Goal: Information Seeking & Learning: Find specific fact

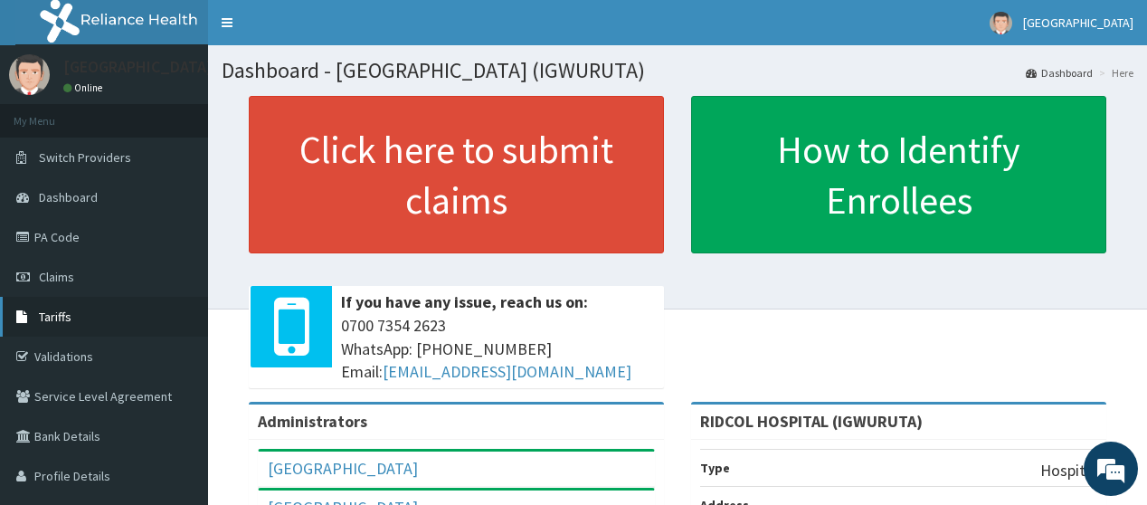
click at [82, 315] on link "Tariffs" at bounding box center [104, 317] width 208 height 40
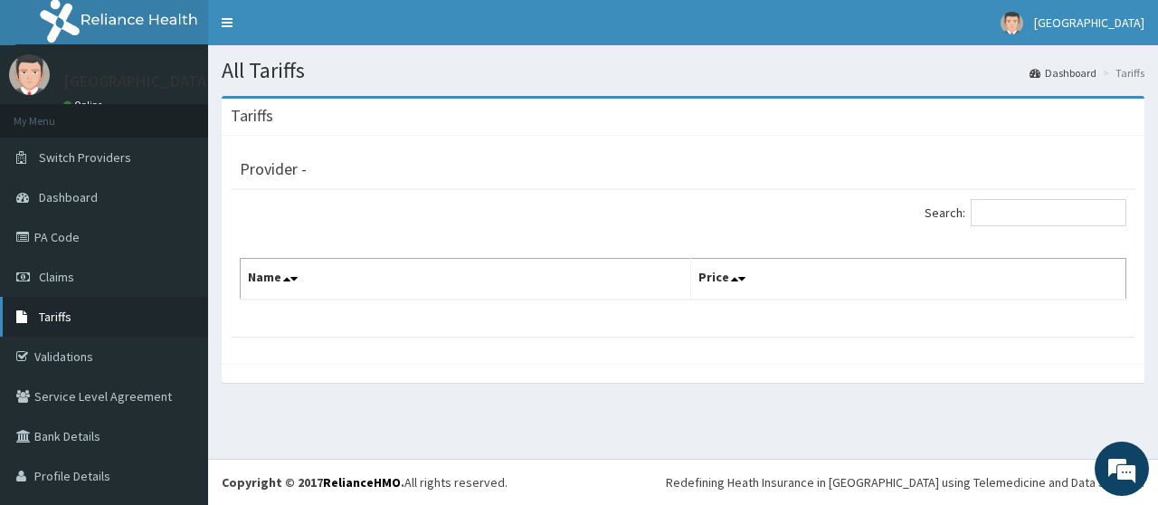
click at [50, 322] on span "Tariffs" at bounding box center [55, 316] width 33 height 16
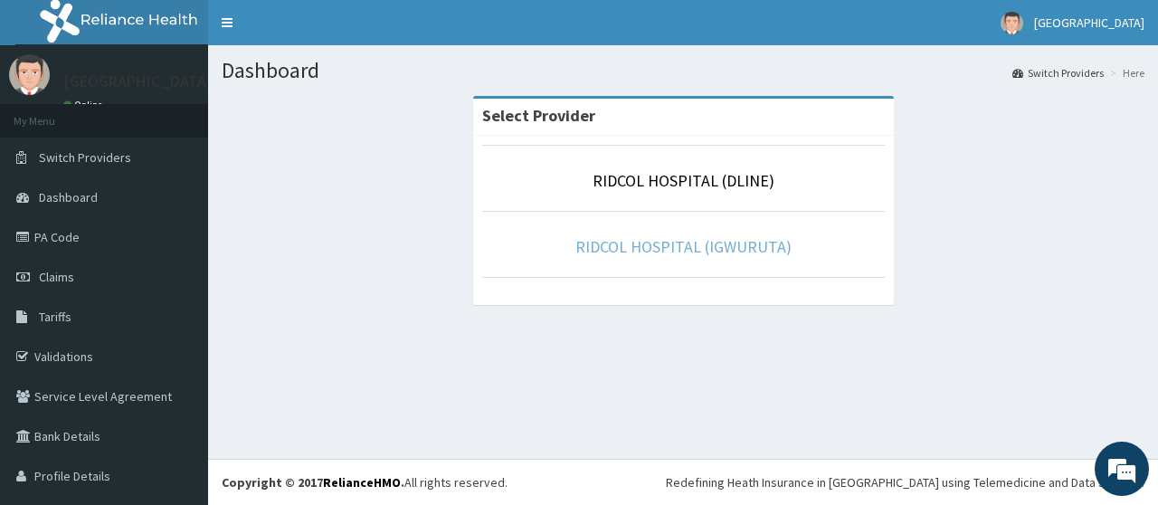
click at [684, 250] on link "RIDCOL HOSPITAL (IGWURUTA)" at bounding box center [683, 246] width 216 height 21
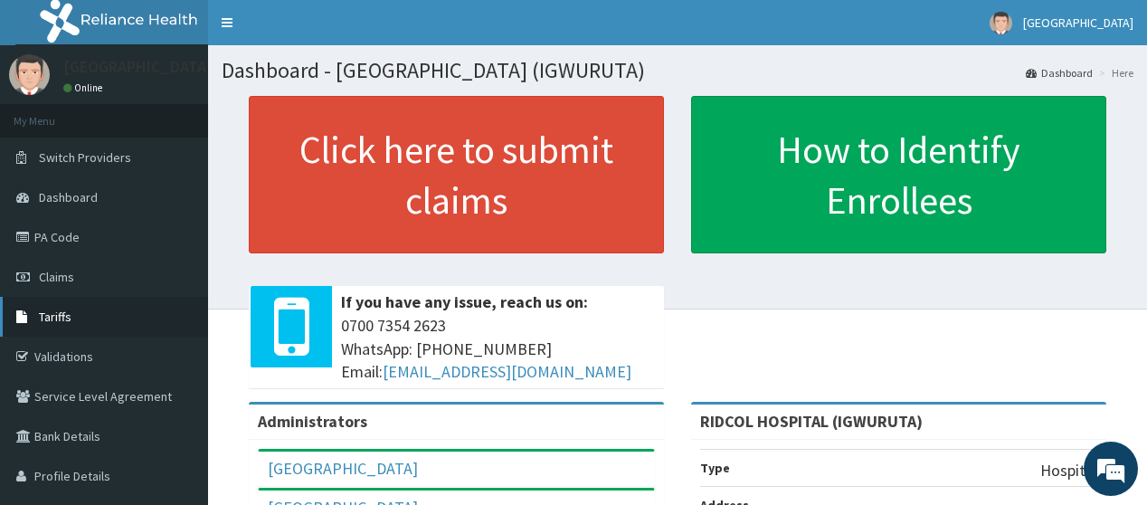
click at [52, 309] on span "Tariffs" at bounding box center [55, 316] width 33 height 16
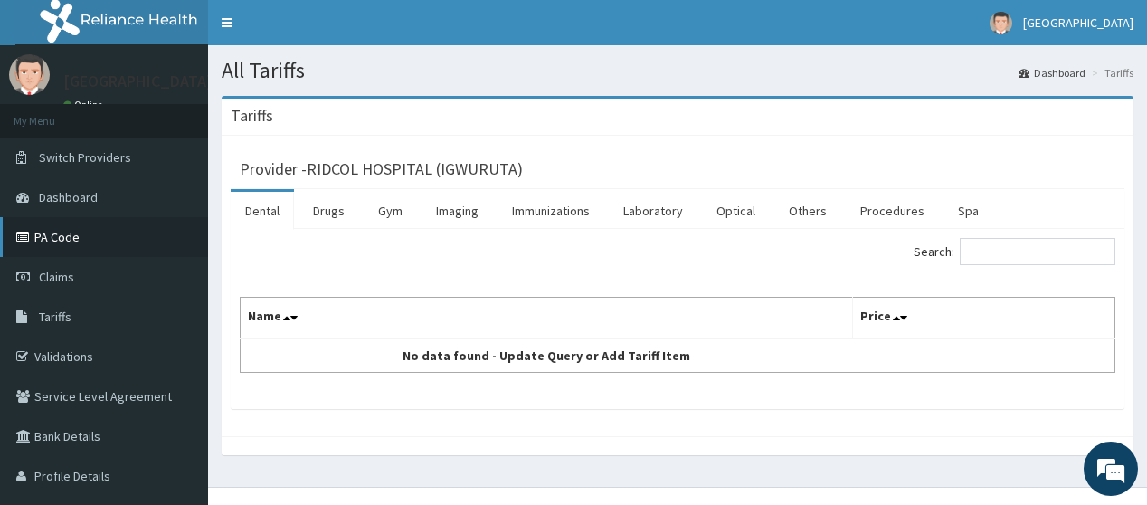
click at [41, 231] on link "PA Code" at bounding box center [104, 237] width 208 height 40
click at [880, 198] on link "Procedures" at bounding box center [892, 211] width 93 height 38
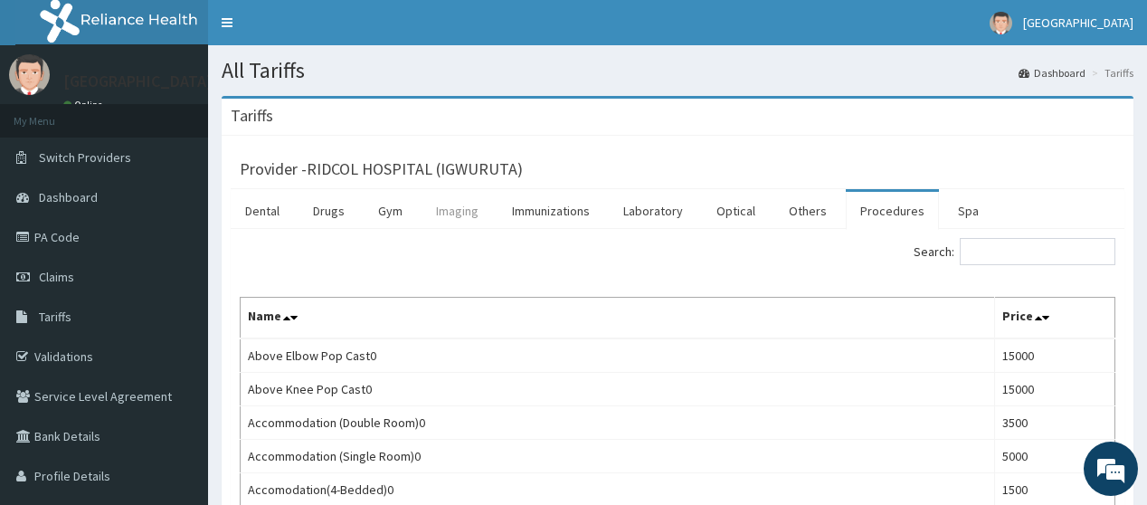
click at [446, 211] on link "Imaging" at bounding box center [456, 211] width 71 height 38
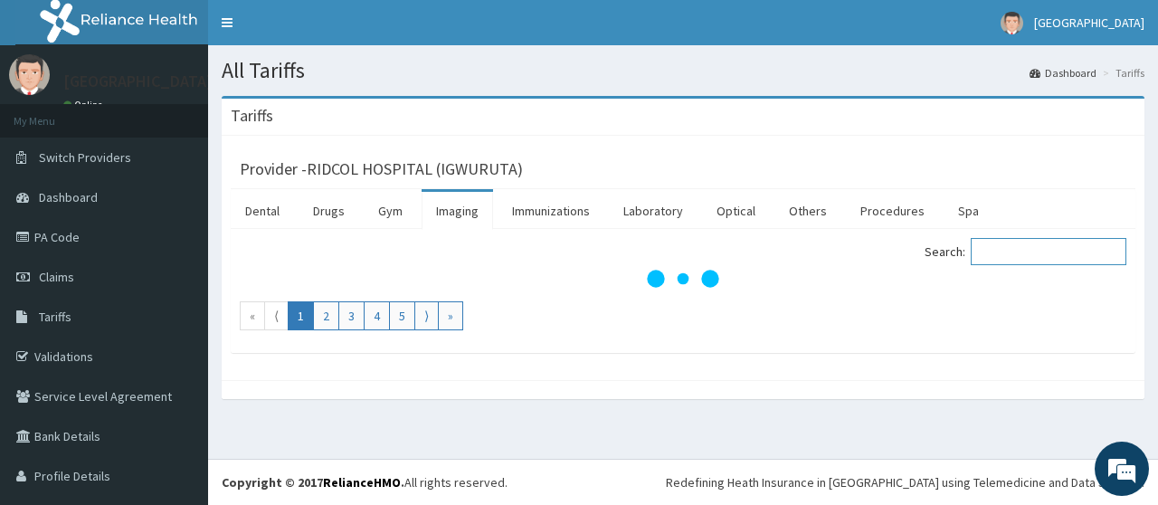
click at [1022, 257] on input "Search:" at bounding box center [1048, 251] width 156 height 27
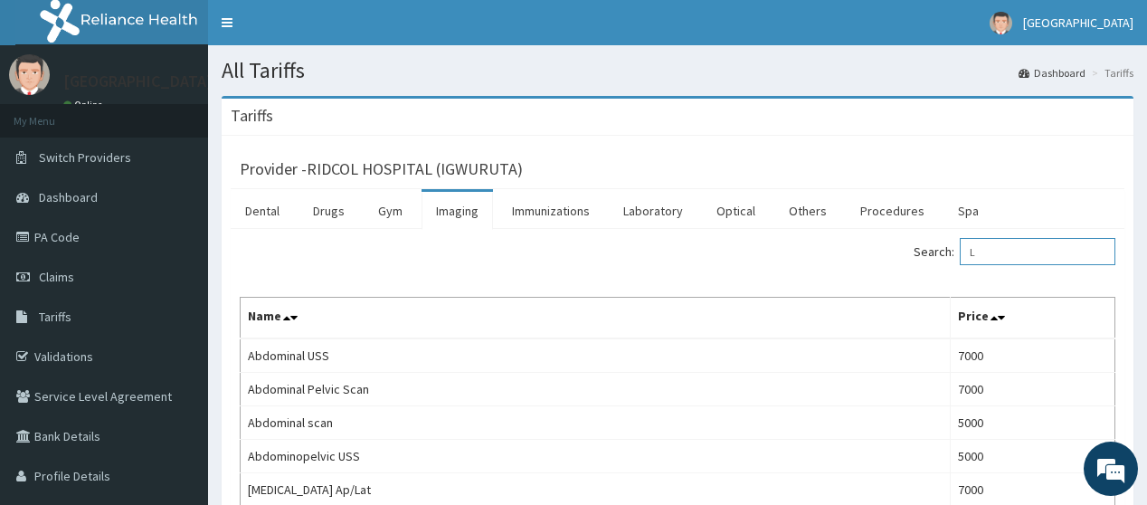
type input "L"
click at [75, 250] on link "PA Code" at bounding box center [104, 237] width 208 height 40
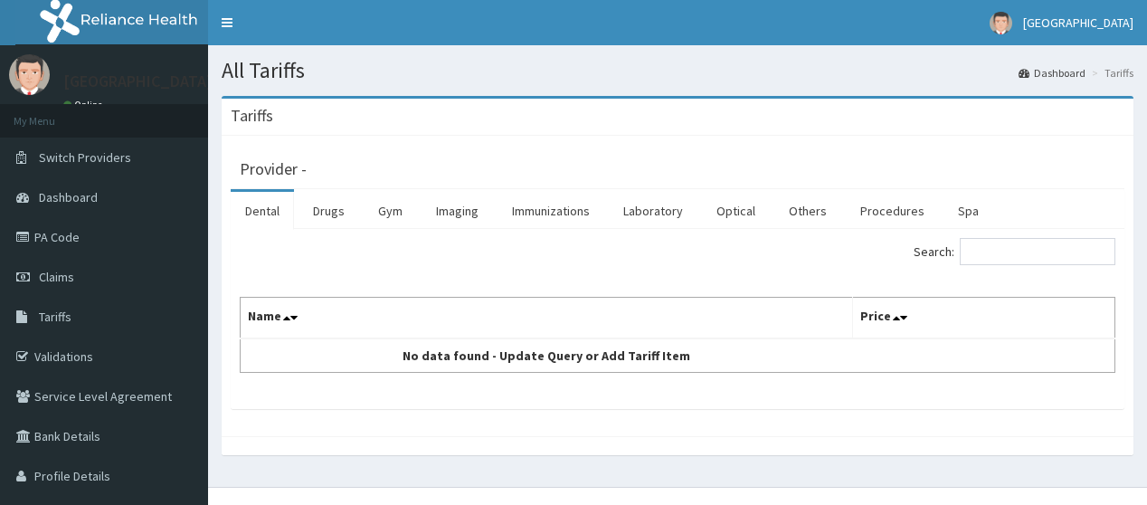
click at [329, 216] on link "Drugs" at bounding box center [328, 211] width 61 height 38
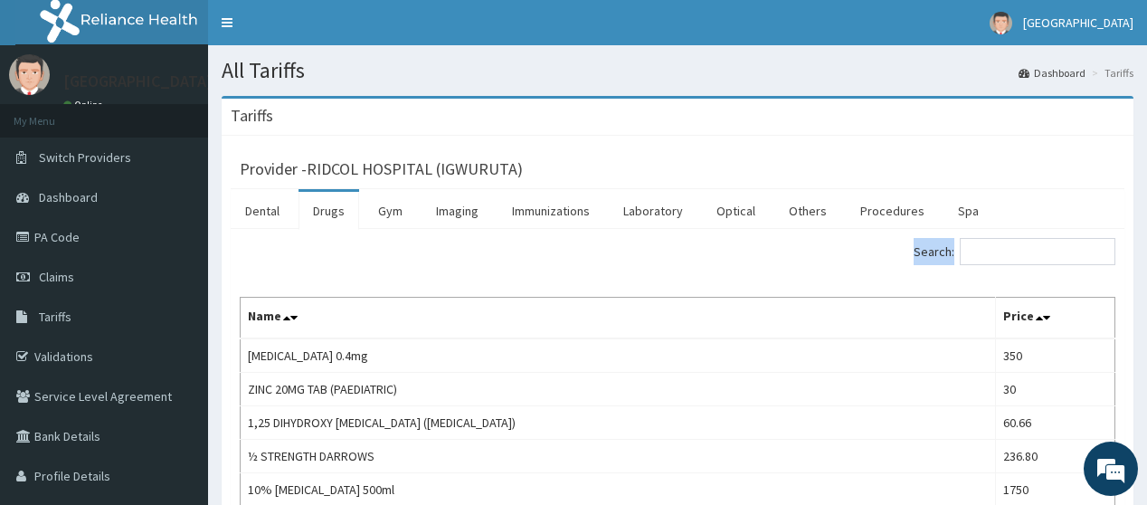
drag, startPoint x: 1082, startPoint y: 278, endPoint x: 1074, endPoint y: 263, distance: 16.2
click at [1074, 263] on input "Search:" at bounding box center [1038, 251] width 156 height 27
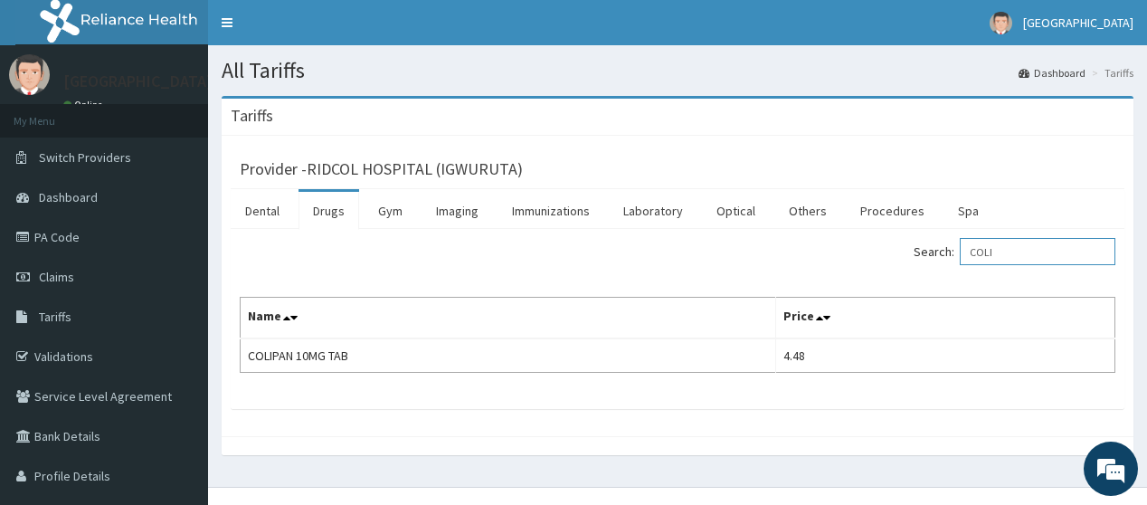
type input "COLI"
